Goal: Navigation & Orientation: Understand site structure

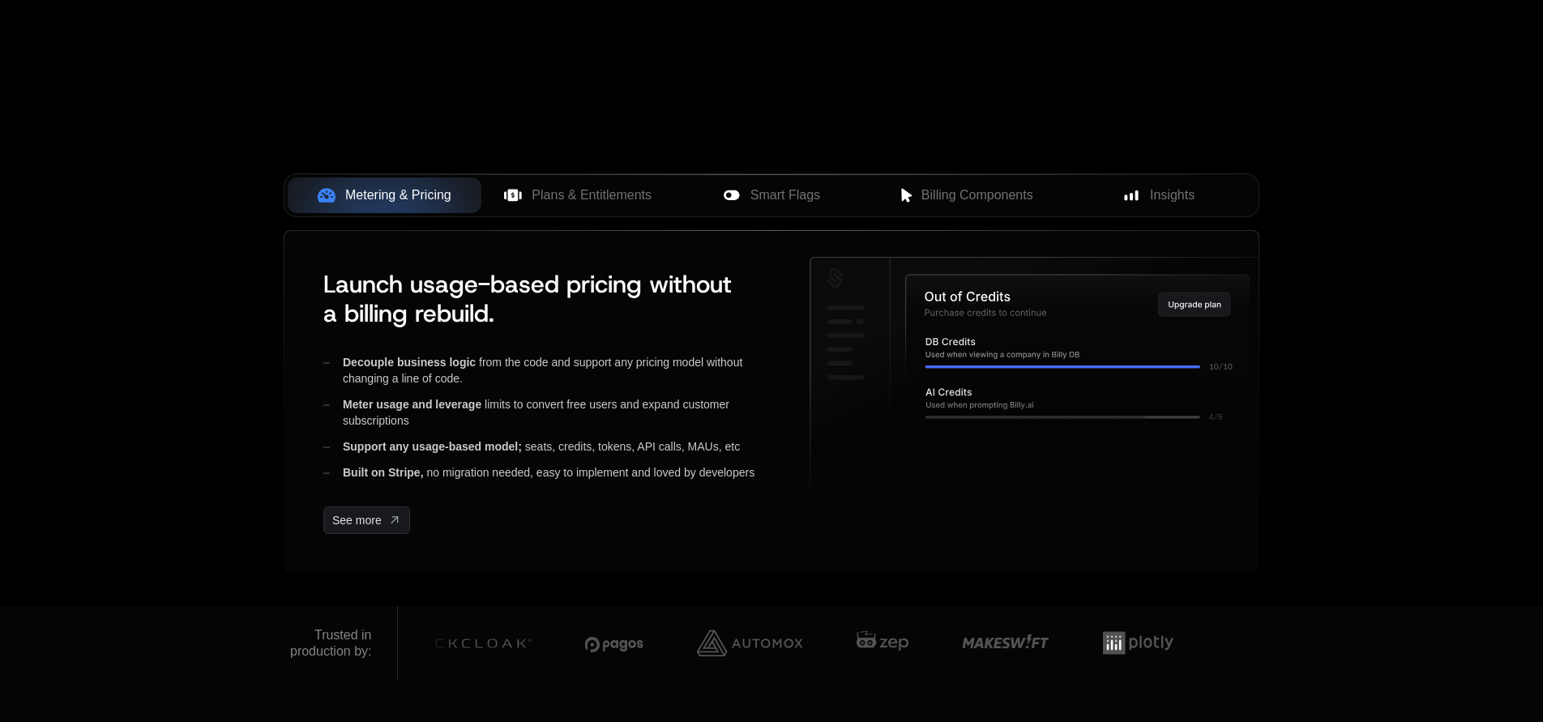
scroll to position [553, 0]
click at [579, 196] on span "Plans & Entitlements" at bounding box center [592, 194] width 120 height 19
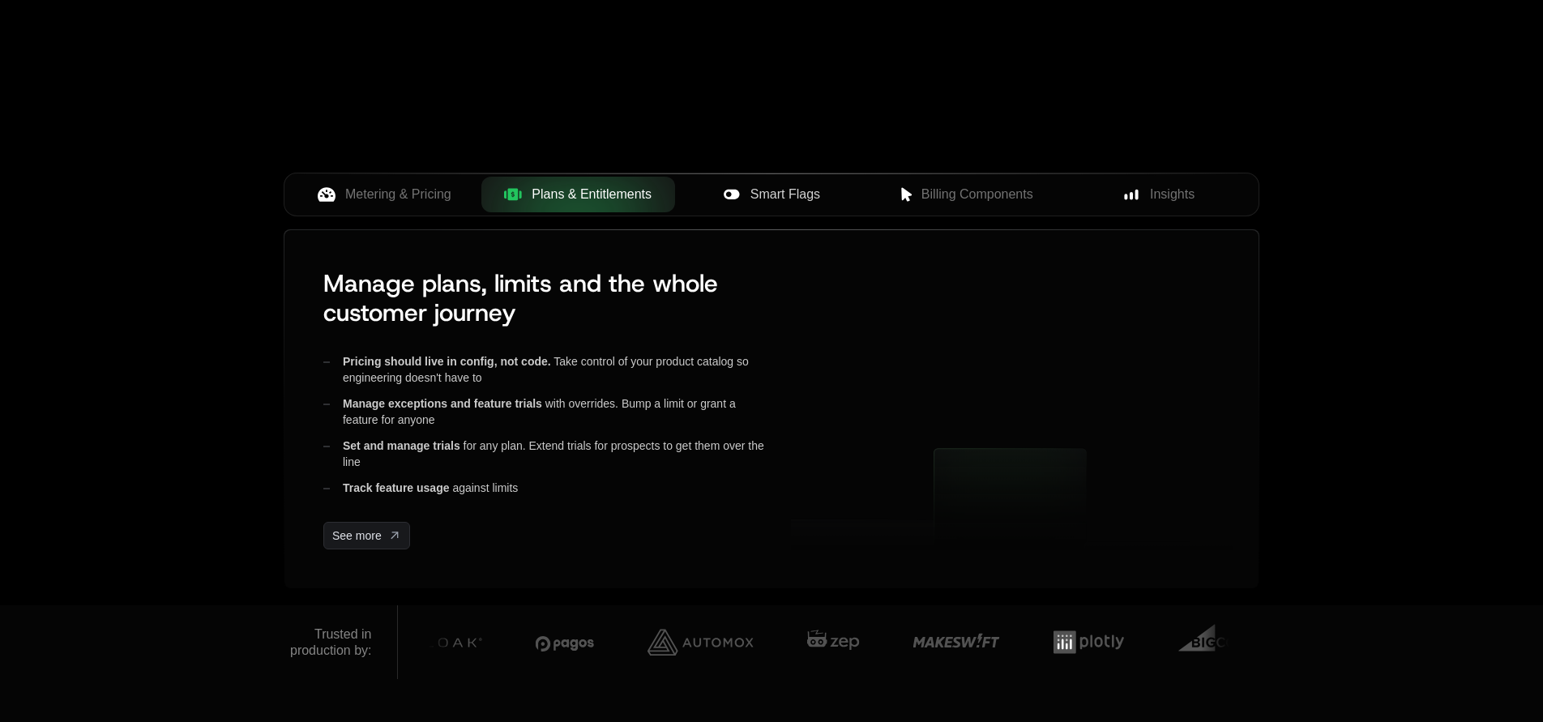
click at [795, 199] on span "Smart Flags" at bounding box center [785, 194] width 70 height 19
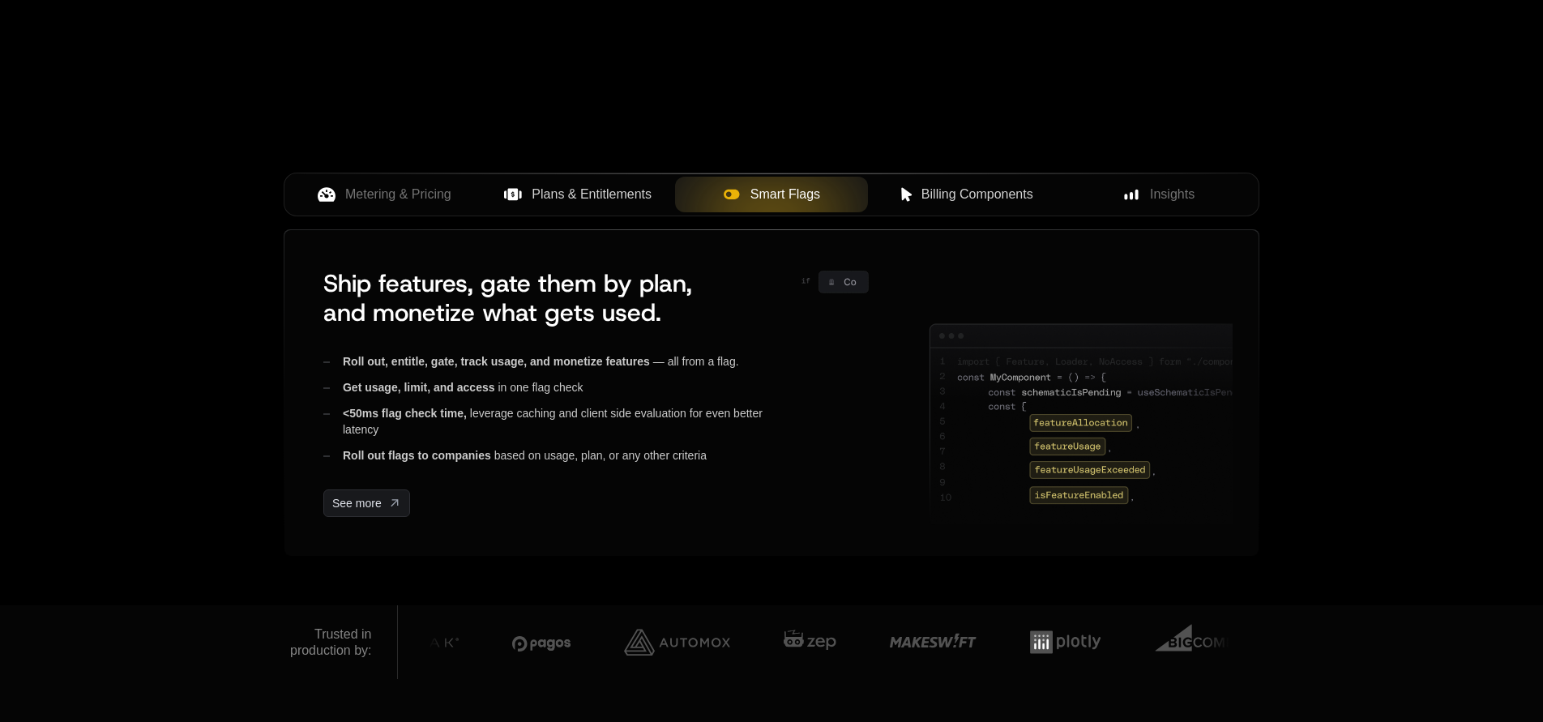
scroll to position [553, 1]
click at [998, 190] on span "Billing Components" at bounding box center [977, 194] width 112 height 19
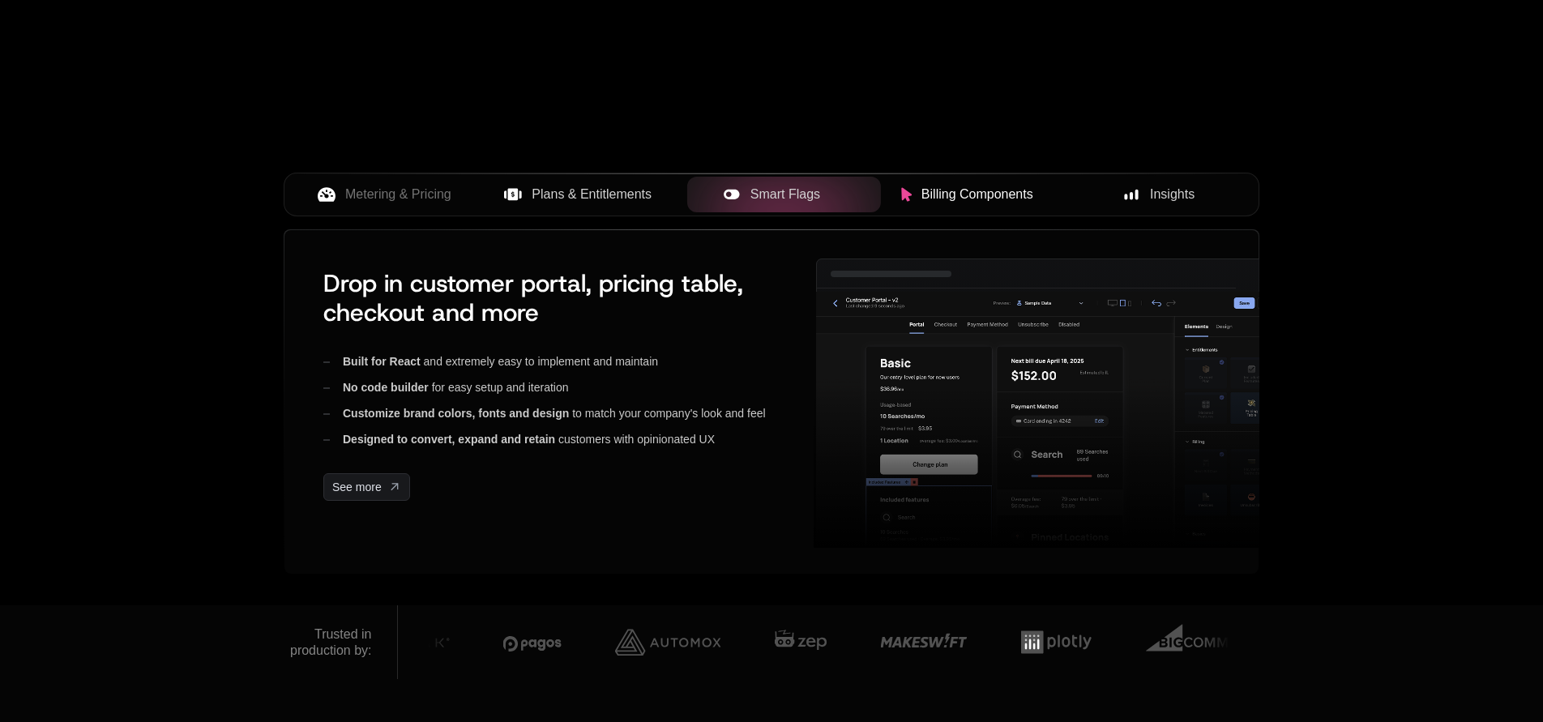
scroll to position [553, 0]
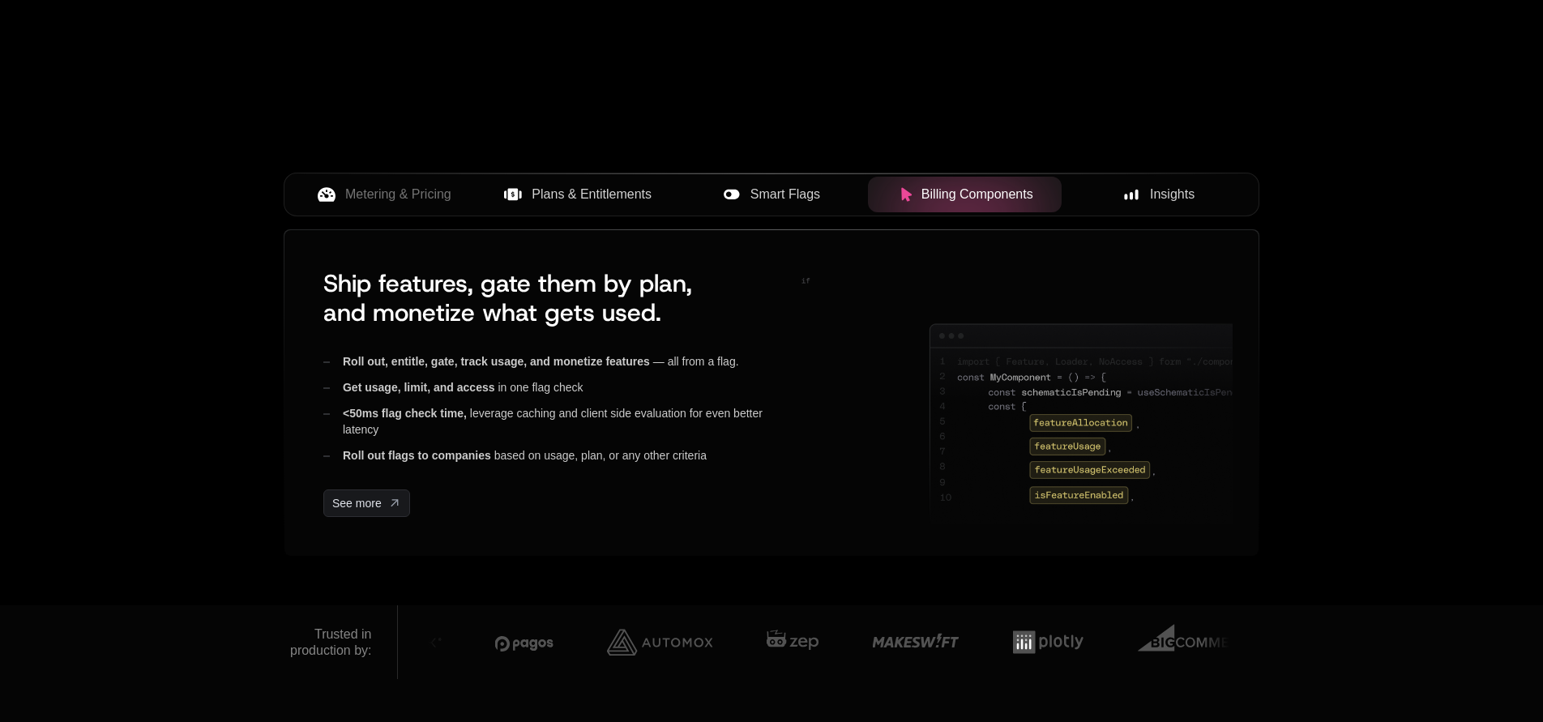
click at [1196, 190] on div "Insights" at bounding box center [1159, 194] width 168 height 19
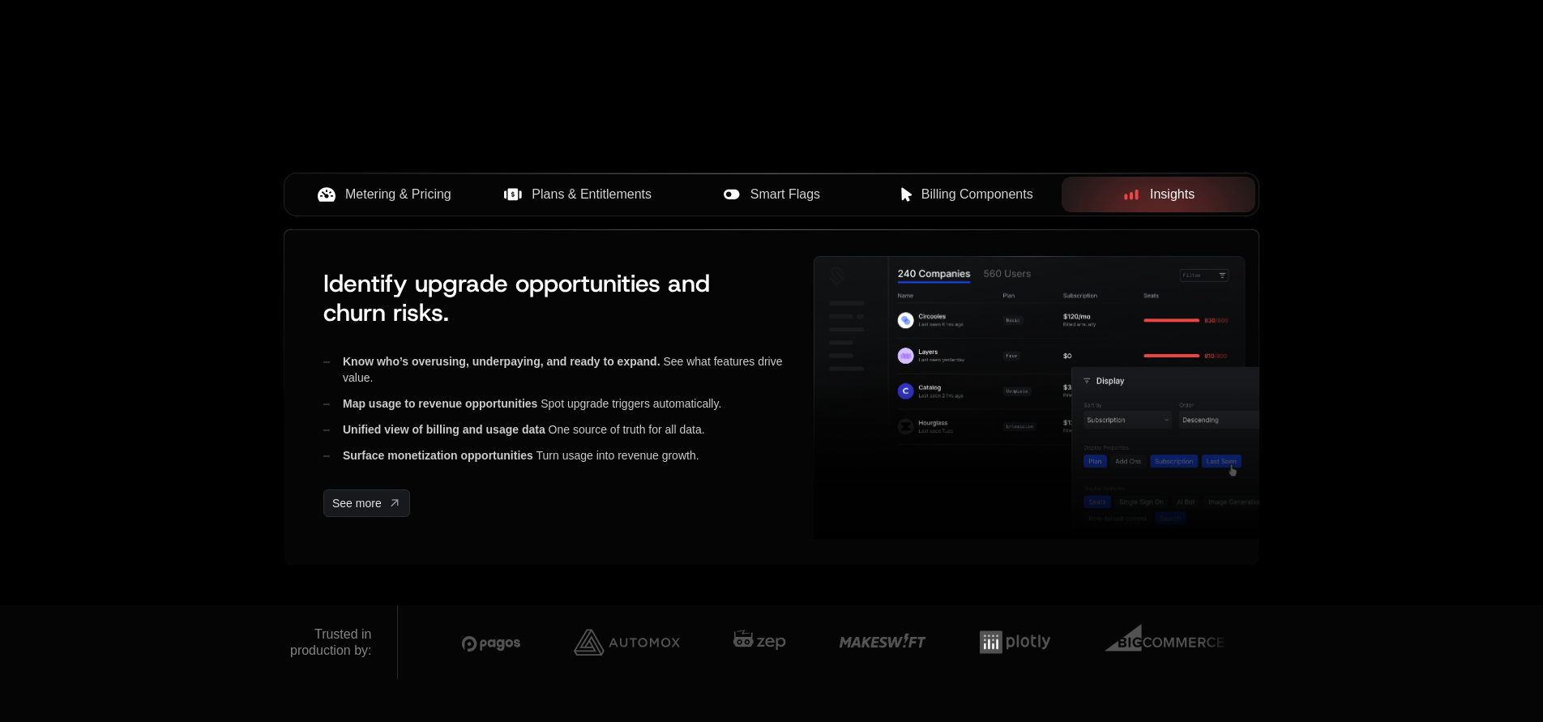
click at [379, 200] on span "Metering & Pricing" at bounding box center [398, 194] width 106 height 19
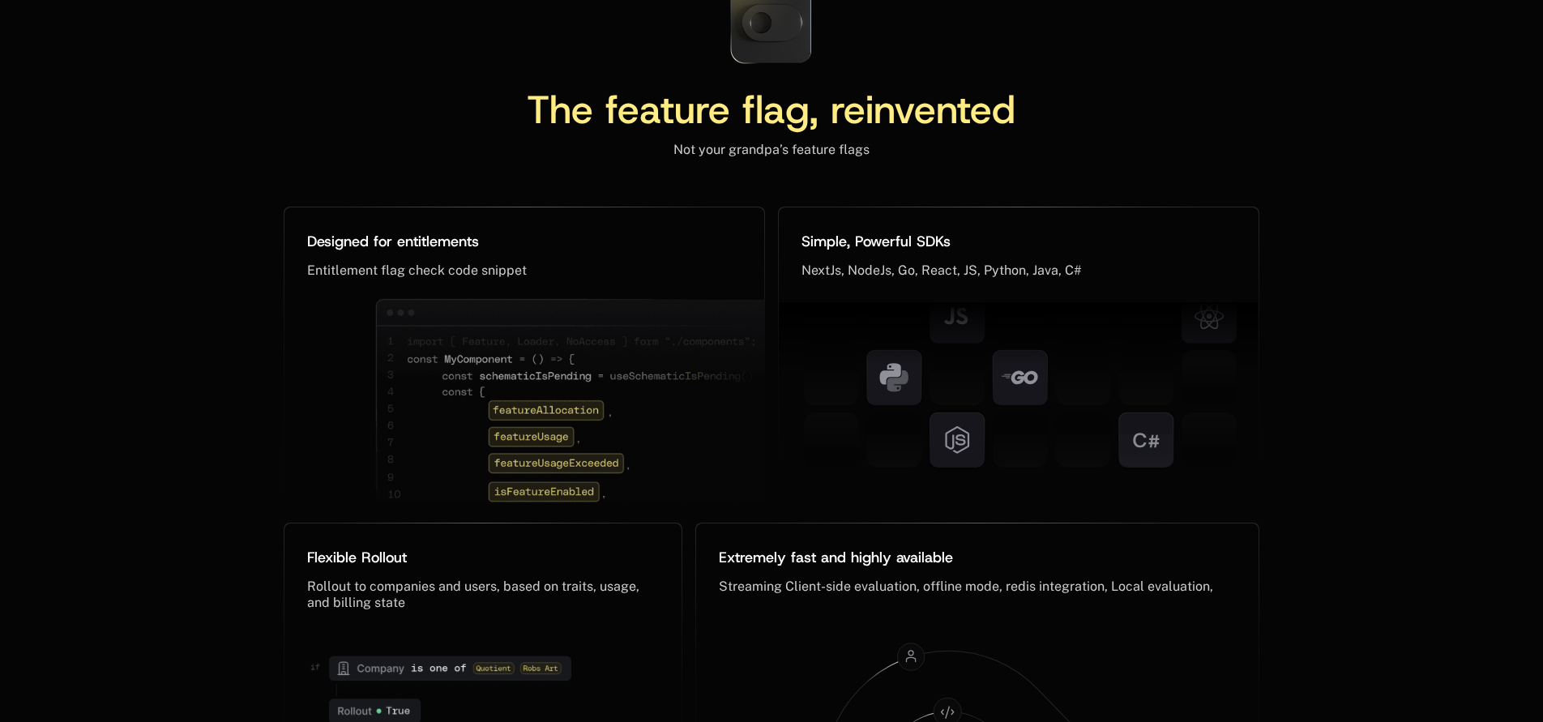
scroll to position [6303, 0]
